Goal: Information Seeking & Learning: Learn about a topic

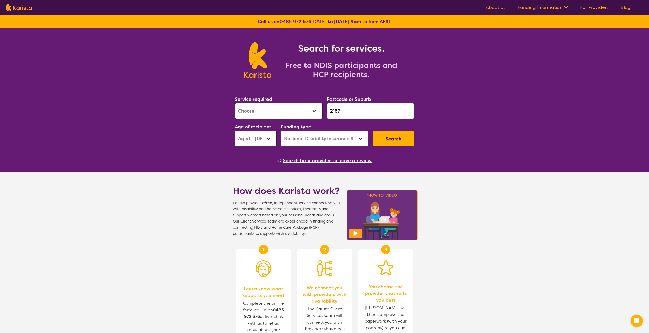
select select "[MEDICAL_DATA]"
select select "AG"
select select "NDIS"
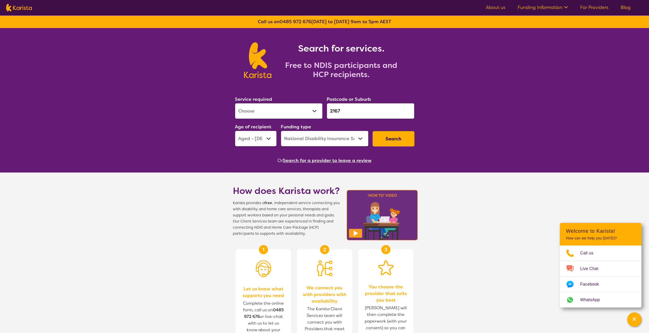
click at [259, 135] on select "Early Childhood - 0 to 9 Child - 10 to 11 Adolescent - 12 to 17 Adult - 18 to 6…" at bounding box center [256, 139] width 42 height 16
select select "AS"
click at [235, 131] on select "Early Childhood - 0 to 9 Child - 10 to 11 Adolescent - 12 to 17 Adult - 18 to 6…" at bounding box center [256, 139] width 42 height 16
click at [291, 110] on select "Allied Health Assistant Assessment ([MEDICAL_DATA] or [MEDICAL_DATA]) Behaviour…" at bounding box center [279, 111] width 88 height 16
select select "NDIS Support Coordination"
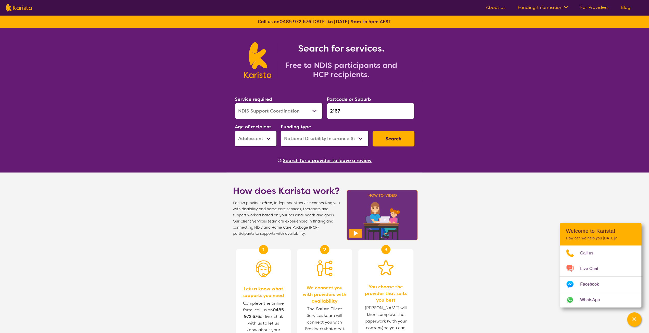
click at [235, 103] on select "Allied Health Assistant Assessment ([MEDICAL_DATA] or [MEDICAL_DATA]) Behaviour…" at bounding box center [279, 111] width 88 height 16
click at [393, 136] on button "Search" at bounding box center [394, 138] width 42 height 15
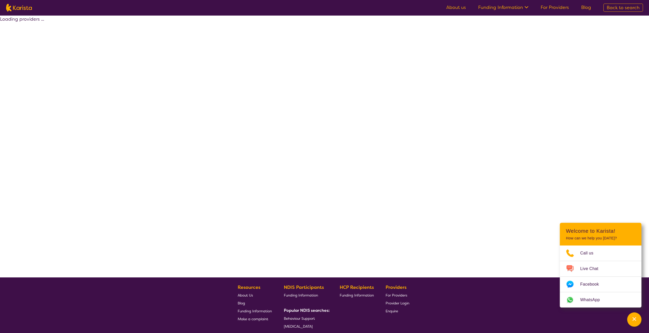
select select "by_score"
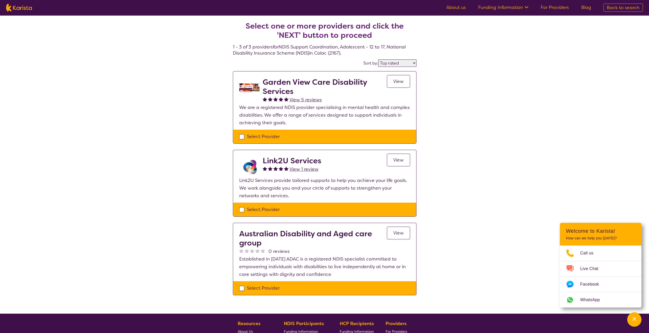
select select "NDIS Support Coordination"
select select "AS"
select select "NDIS"
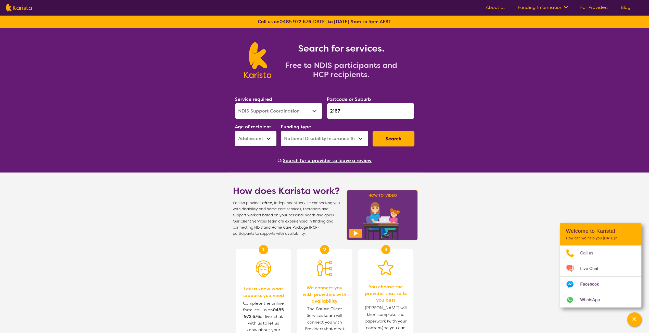
click at [256, 137] on select "Early Childhood - 0 to 9 Child - 10 to 11 Adolescent - 12 to 17 Adult - 18 to 6…" at bounding box center [256, 139] width 42 height 16
select select "AD"
click at [235, 131] on select "Early Childhood - 0 to 9 Child - 10 to 11 Adolescent - 12 to 17 Adult - 18 to 6…" at bounding box center [256, 139] width 42 height 16
click at [388, 142] on button "Search" at bounding box center [394, 138] width 42 height 15
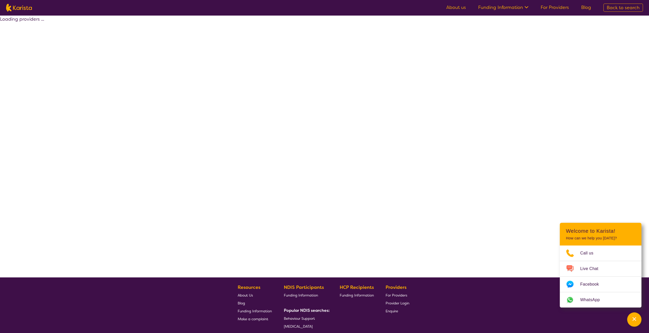
select select "by_score"
